Goal: Information Seeking & Learning: Learn about a topic

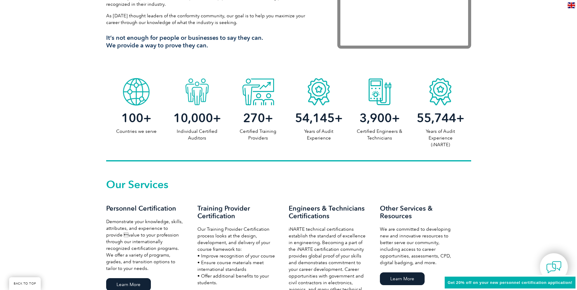
scroll to position [274, 0]
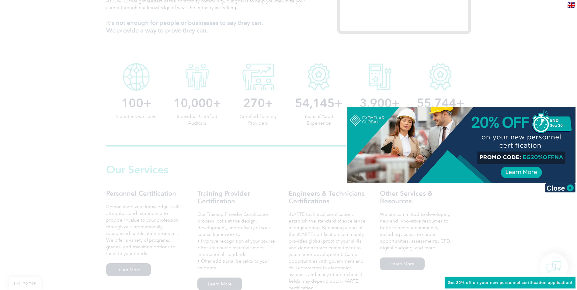
click at [187, 193] on div at bounding box center [288, 145] width 577 height 290
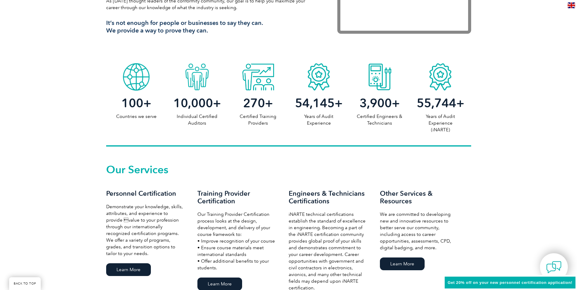
scroll to position [304, 0]
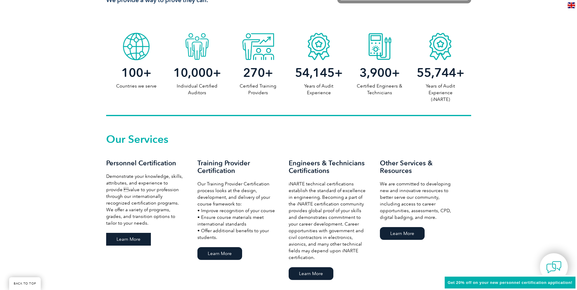
click at [144, 236] on link "Learn More" at bounding box center [128, 239] width 45 height 13
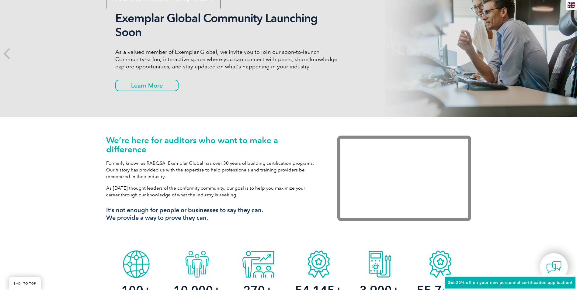
scroll to position [0, 0]
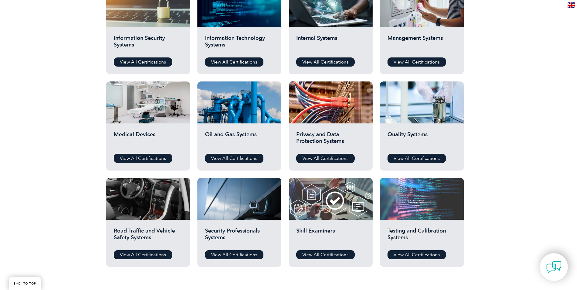
scroll to position [335, 0]
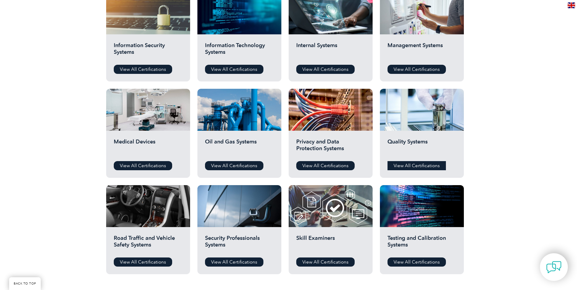
click at [425, 165] on link "View All Certifications" at bounding box center [417, 165] width 58 height 9
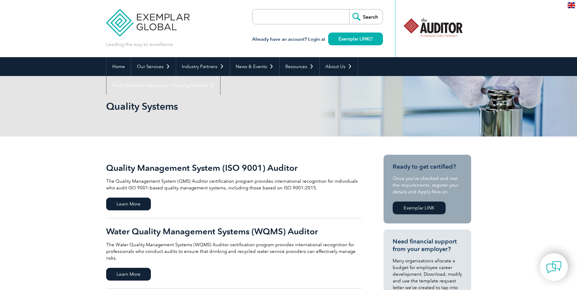
click at [266, 169] on h2 "Quality Management System (ISO 9001) Auditor" at bounding box center [234, 168] width 256 height 10
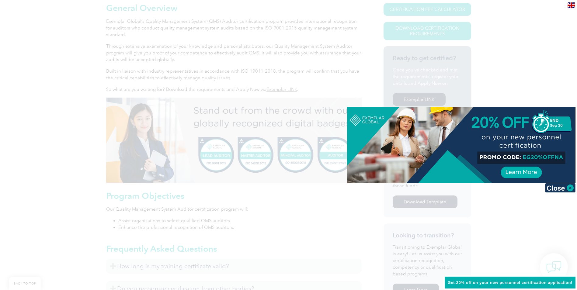
scroll to position [152, 0]
click at [569, 190] on img at bounding box center [561, 188] width 30 height 9
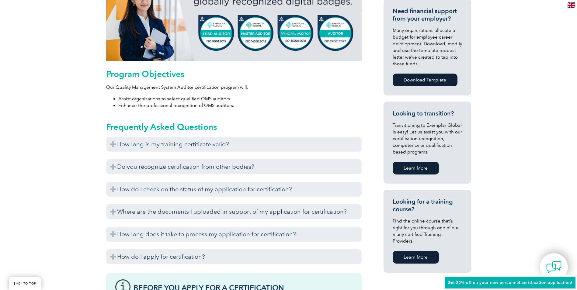
scroll to position [304, 0]
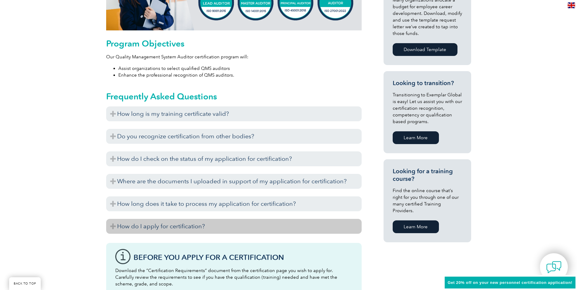
click at [233, 227] on h3 "How do I apply for certification?" at bounding box center [234, 226] width 256 height 15
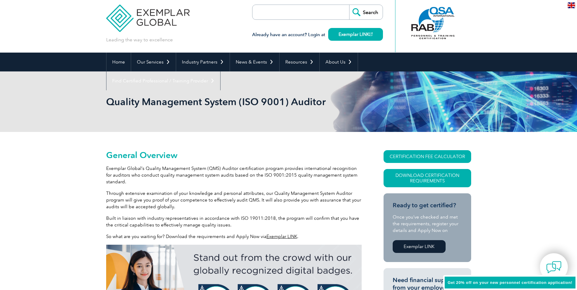
scroll to position [0, 0]
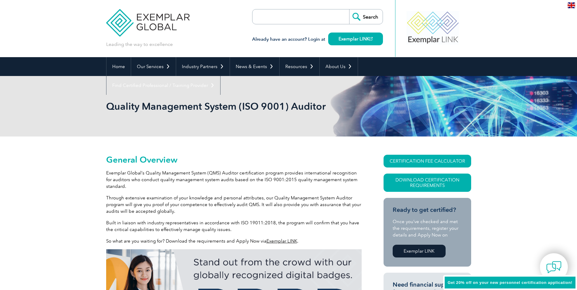
drag, startPoint x: 222, startPoint y: 212, endPoint x: 181, endPoint y: 209, distance: 41.0
click at [181, 209] on p "Through extensive examination of your knowledge and personal attributes, our Qu…" at bounding box center [234, 205] width 256 height 20
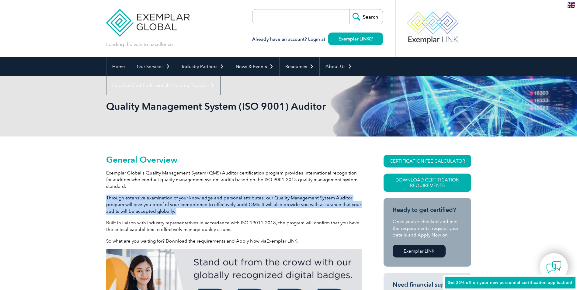
click at [181, 209] on p "Through extensive examination of your knowledge and personal attributes, our Qu…" at bounding box center [234, 205] width 256 height 20
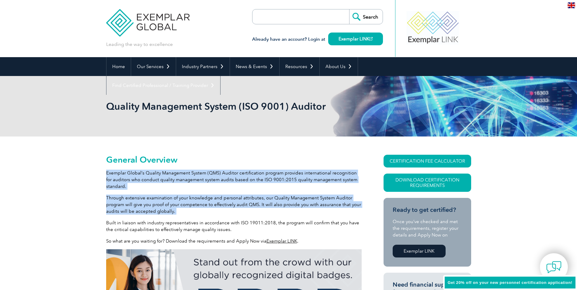
drag, startPoint x: 181, startPoint y: 209, endPoint x: 163, endPoint y: 182, distance: 31.8
drag, startPoint x: 163, startPoint y: 182, endPoint x: 164, endPoint y: 188, distance: 6.1
click at [164, 188] on p "Exemplar Global’s Quality Management System (QMS) Auditor certification program…" at bounding box center [234, 180] width 256 height 20
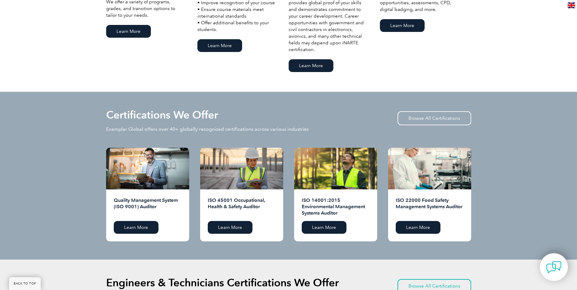
scroll to position [518, 0]
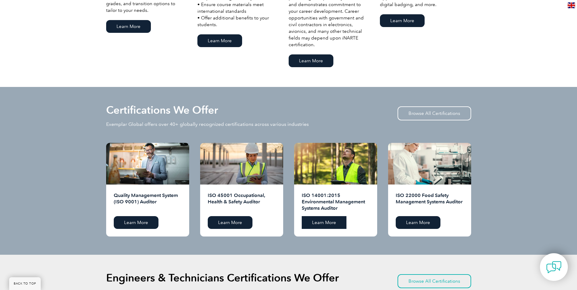
click at [323, 223] on link "Learn More" at bounding box center [324, 222] width 45 height 13
click at [244, 217] on link "Learn More" at bounding box center [230, 222] width 45 height 13
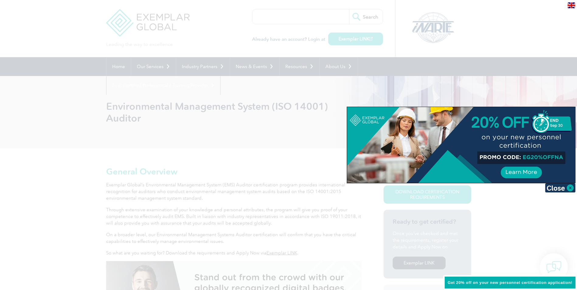
click at [121, 202] on div at bounding box center [288, 145] width 577 height 290
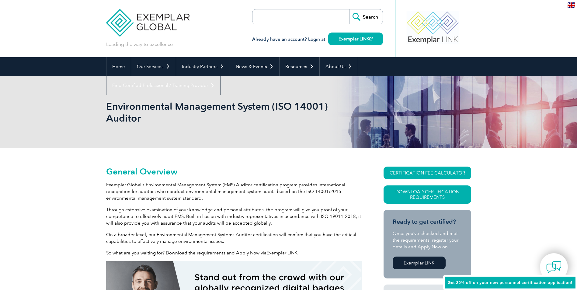
click at [124, 198] on p "Exemplar Global’s Environmental Management System (EMS) Auditor certification p…" at bounding box center [234, 192] width 256 height 20
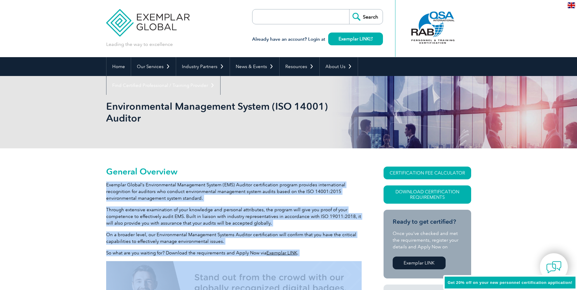
drag, startPoint x: 124, startPoint y: 198, endPoint x: 122, endPoint y: 252, distance: 53.9
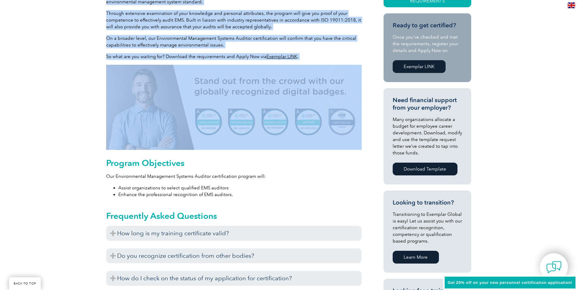
scroll to position [304, 0]
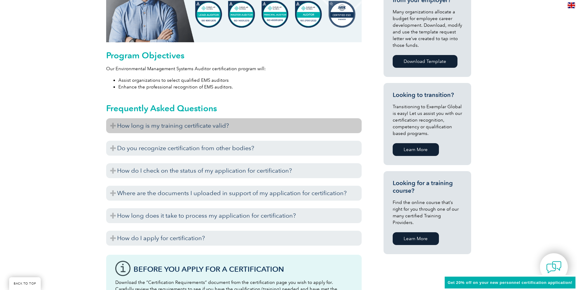
click at [123, 129] on h3 "How long is my training certificate valid?" at bounding box center [234, 125] width 256 height 15
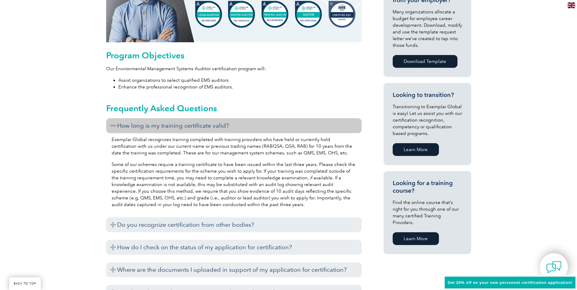
click at [166, 168] on p "Some of our schemes require a training certificate to have been issued within t…" at bounding box center [234, 184] width 245 height 47
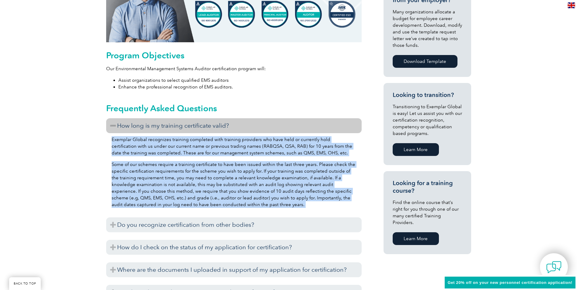
drag, startPoint x: 166, startPoint y: 168, endPoint x: 116, endPoint y: 150, distance: 52.8
click at [116, 150] on div "Exemplar Global recognizes training completed with training providers who have …" at bounding box center [234, 173] width 256 height 80
click at [116, 151] on p "Exemplar Global recognizes training completed with training providers who have …" at bounding box center [234, 146] width 245 height 20
click at [123, 172] on p "Some of our schemes require a training certificate to have been issued within t…" at bounding box center [234, 184] width 245 height 47
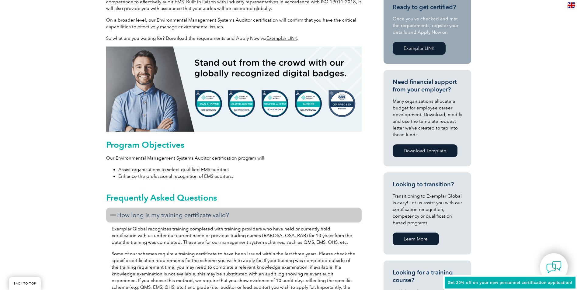
scroll to position [0, 0]
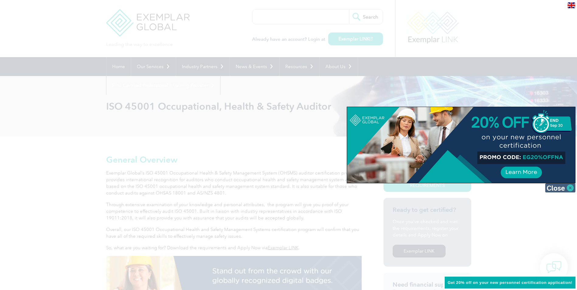
click at [557, 191] on img at bounding box center [561, 188] width 30 height 9
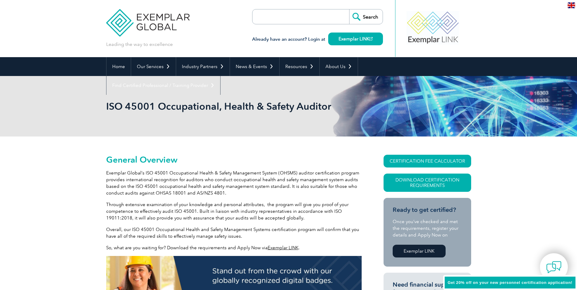
click at [327, 204] on p "Through extensive examination of your knowledge and personal attributes, the pr…" at bounding box center [234, 212] width 256 height 20
click at [340, 210] on p "Through extensive examination of your knowledge and personal attributes, the pr…" at bounding box center [234, 212] width 256 height 20
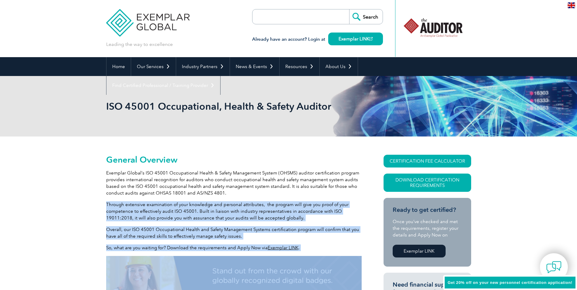
drag, startPoint x: 340, startPoint y: 210, endPoint x: 352, endPoint y: 249, distance: 41.0
click at [352, 249] on p "So, what are you waiting for? Download the requirements and Apply Now via Exemp…" at bounding box center [234, 248] width 256 height 7
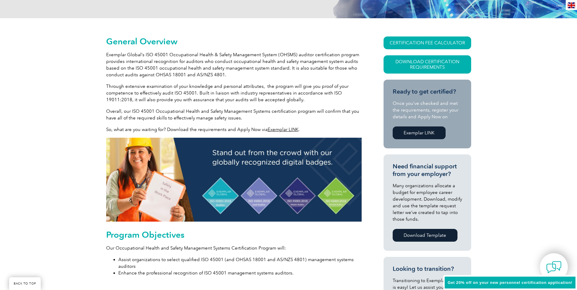
scroll to position [183, 0]
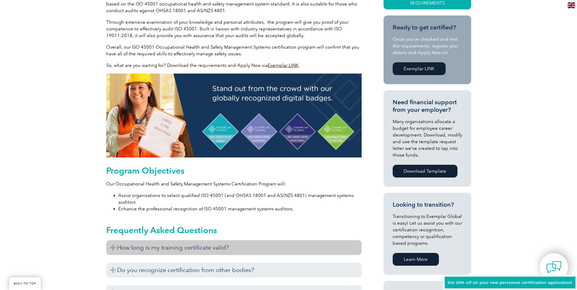
click at [346, 244] on h3 "How long is my training certificate valid?" at bounding box center [234, 247] width 256 height 15
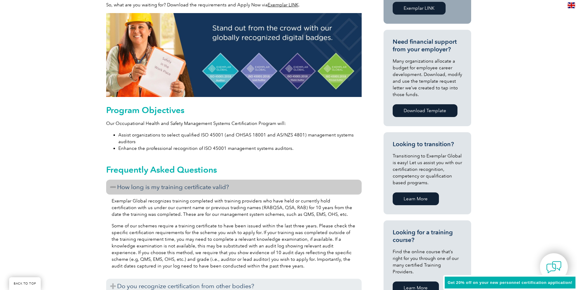
scroll to position [244, 0]
click at [335, 188] on h3 "How long is my training certificate valid?" at bounding box center [234, 187] width 256 height 15
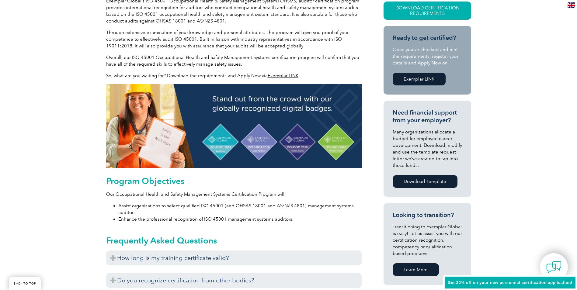
scroll to position [160, 0]
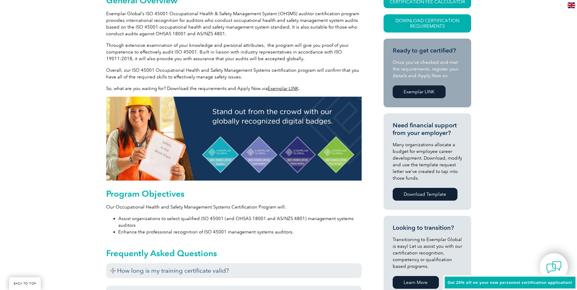
click at [465, 285] on span "Get 20% off on your new personnel certification application!" at bounding box center [510, 283] width 125 height 5
click at [463, 283] on span "Get 20% off on your new personnel certification application!" at bounding box center [510, 283] width 125 height 5
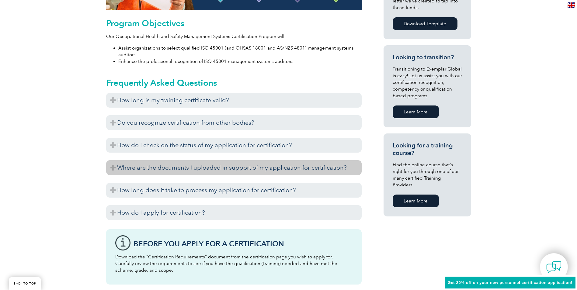
scroll to position [312, 0]
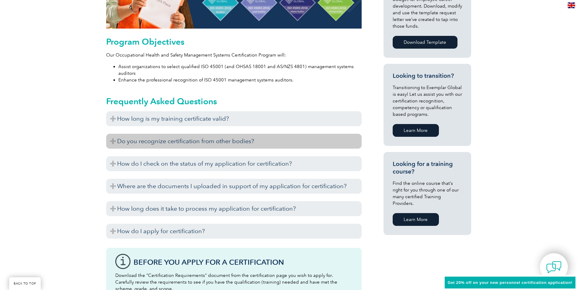
click at [261, 145] on h3 "Do you recognize certification from other bodies?" at bounding box center [234, 141] width 256 height 15
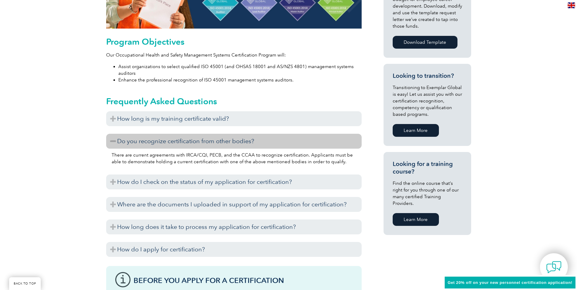
click at [264, 142] on h3 "Do you recognize certification from other bodies?" at bounding box center [234, 141] width 256 height 15
